Goal: Information Seeking & Learning: Learn about a topic

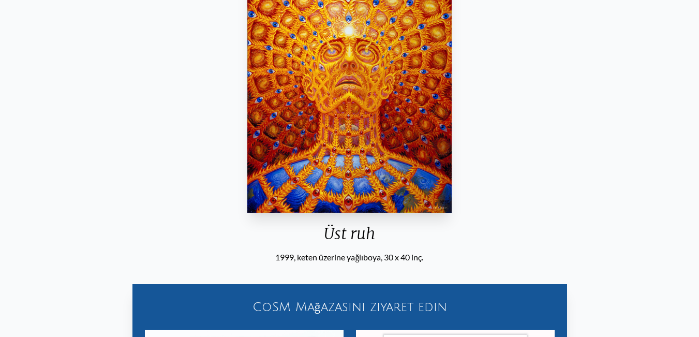
scroll to position [155, 0]
click at [361, 97] on img "23 / 31" at bounding box center [349, 78] width 204 height 270
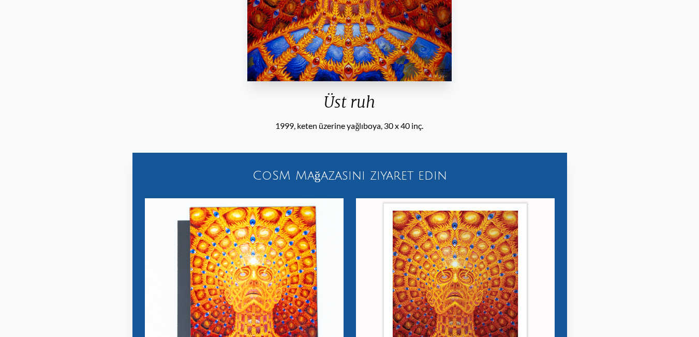
scroll to position [414, 0]
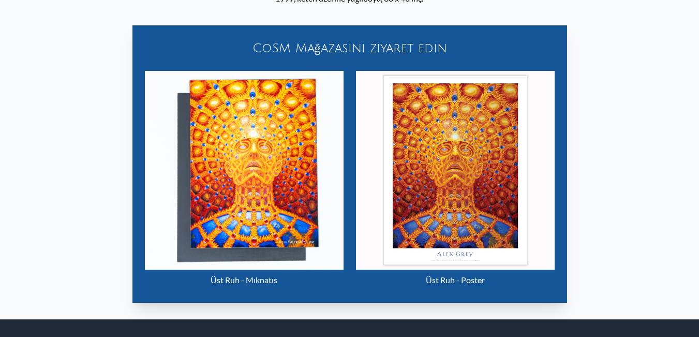
click at [252, 165] on img "23 / 31" at bounding box center [244, 170] width 199 height 199
click at [231, 197] on img "23 / 31" at bounding box center [244, 170] width 199 height 199
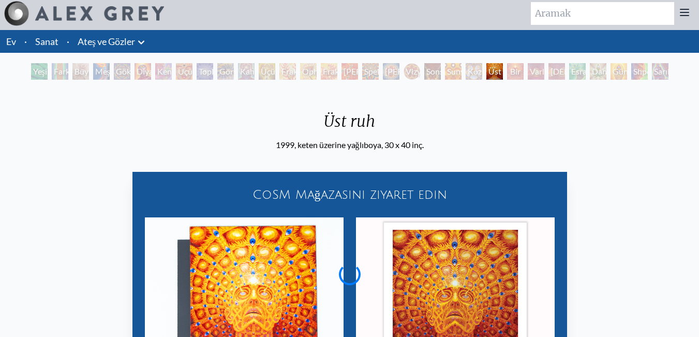
scroll to position [252, 0]
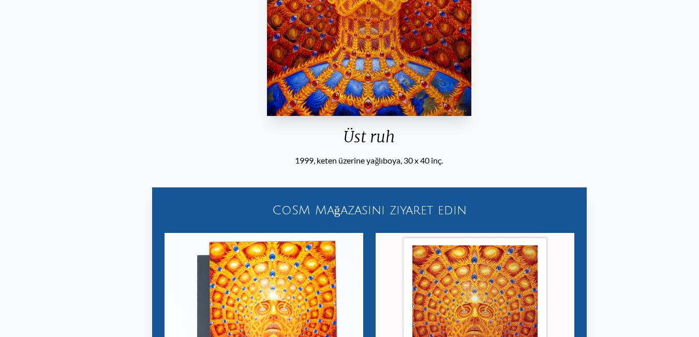
click at [282, 163] on div "1999, keten üzerine yağlıboya, 30 x 40 inç." at bounding box center [369, 160] width 212 height 12
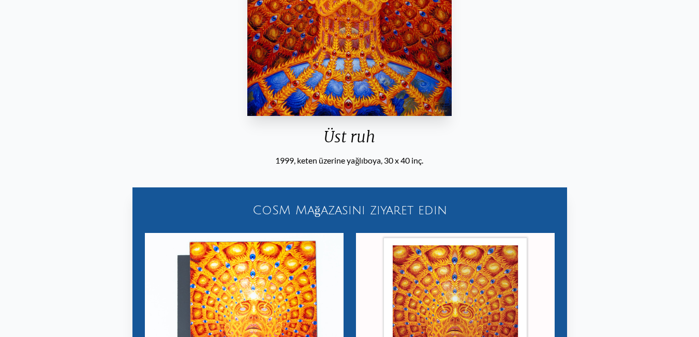
scroll to position [45, 0]
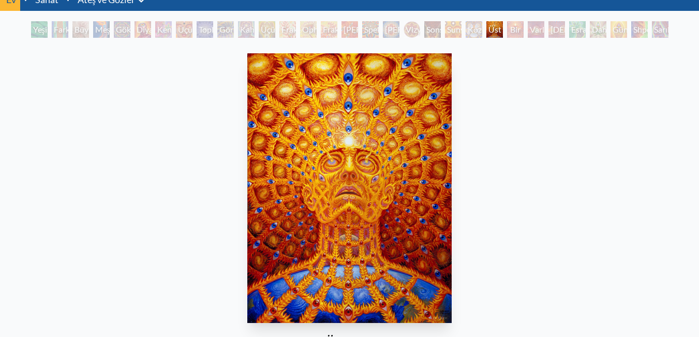
click at [403, 172] on img "23 / 31" at bounding box center [349, 188] width 204 height 270
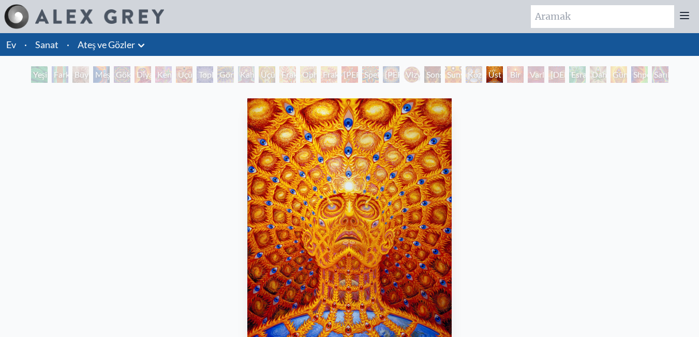
scroll to position [259, 0]
